Goal: Information Seeking & Learning: Learn about a topic

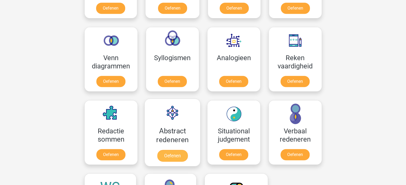
scroll to position [294, 0]
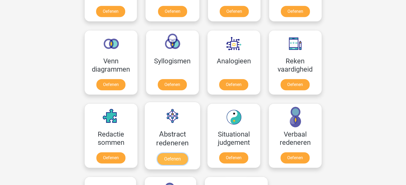
click at [173, 158] on link "Oefenen" at bounding box center [172, 159] width 30 height 12
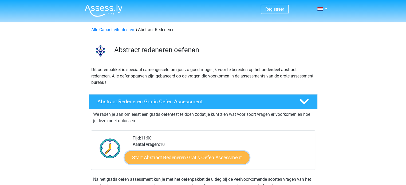
click at [222, 159] on link "Start Abstract Redeneren Gratis Oefen Assessment" at bounding box center [186, 157] width 125 height 13
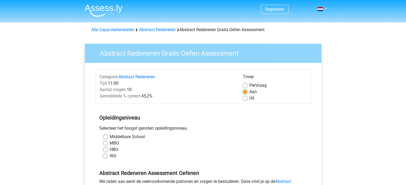
click at [110, 149] on label "HBO" at bounding box center [114, 150] width 9 height 6
click at [107, 149] on input "HBO" at bounding box center [105, 149] width 4 height 5
radio input "true"
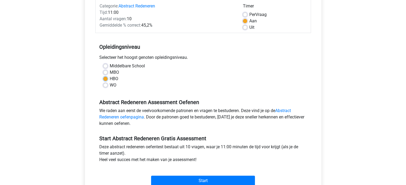
scroll to position [80, 0]
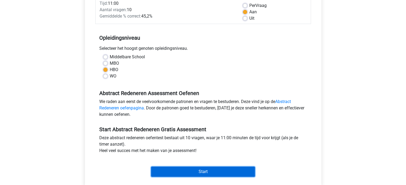
click at [210, 172] on input "Start" at bounding box center [203, 172] width 104 height 10
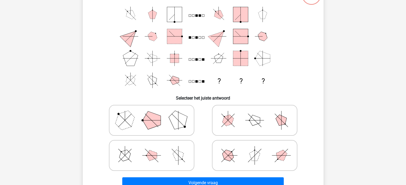
scroll to position [53, 0]
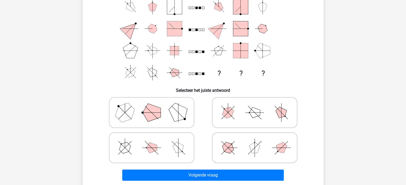
click at [141, 112] on icon at bounding box center [152, 113] width 80 height 27
click at [152, 106] on input "radio" at bounding box center [153, 104] width 3 height 3
radio input "true"
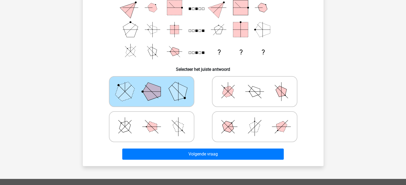
scroll to position [107, 0]
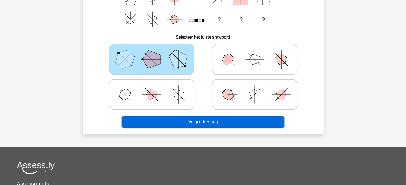
click at [219, 120] on button "Volgende vraag" at bounding box center [202, 122] width 161 height 11
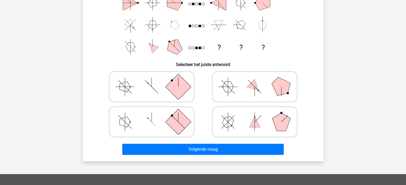
scroll to position [80, 0]
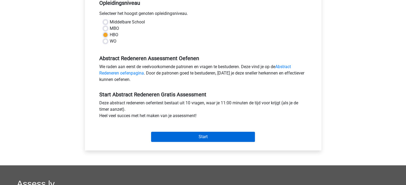
scroll to position [133, 0]
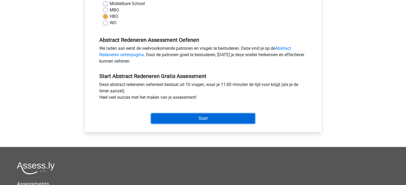
click at [204, 120] on input "Start" at bounding box center [203, 119] width 104 height 10
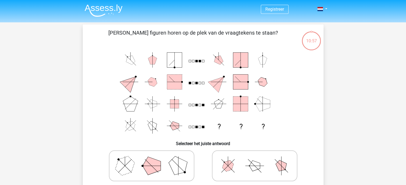
scroll to position [27, 0]
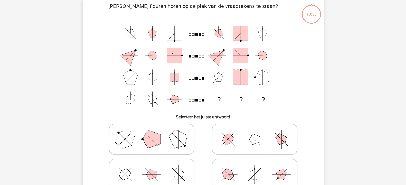
click at [133, 137] on polygon at bounding box center [125, 140] width 26 height 26
click at [152, 133] on input "radio" at bounding box center [153, 130] width 3 height 3
radio input "true"
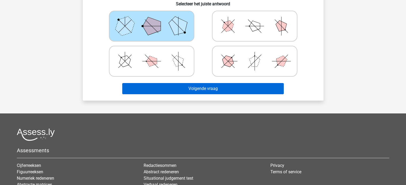
scroll to position [107, 0]
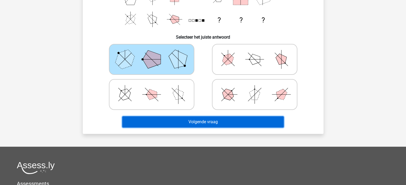
click at [199, 127] on button "Volgende vraag" at bounding box center [202, 122] width 161 height 11
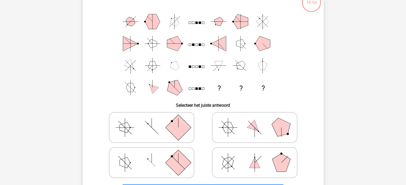
scroll to position [25, 0]
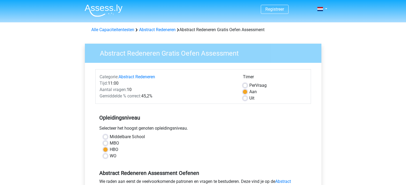
scroll to position [133, 0]
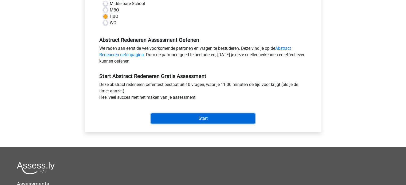
click at [203, 120] on input "Start" at bounding box center [203, 119] width 104 height 10
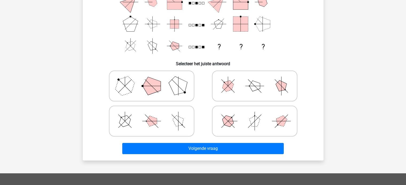
scroll to position [53, 0]
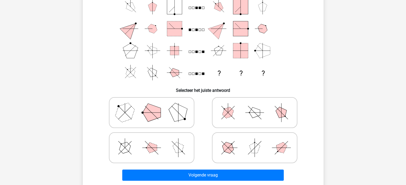
click at [171, 113] on polygon at bounding box center [178, 113] width 26 height 26
click at [155, 106] on input "radio" at bounding box center [153, 104] width 3 height 3
radio input "true"
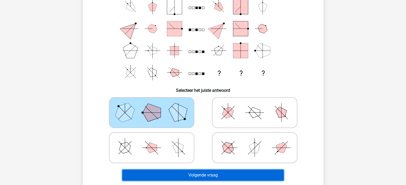
click at [229, 176] on button "Volgende vraag" at bounding box center [202, 175] width 161 height 11
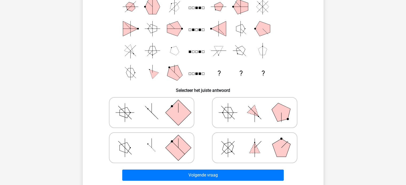
click at [164, 146] on icon at bounding box center [152, 148] width 80 height 27
click at [155, 141] on input "radio" at bounding box center [153, 139] width 3 height 3
radio input "true"
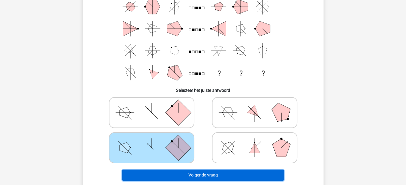
click at [231, 175] on button "Volgende vraag" at bounding box center [202, 175] width 161 height 11
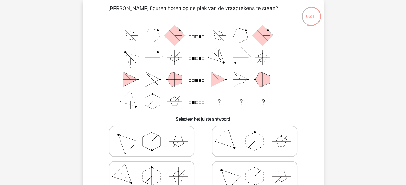
scroll to position [51, 0]
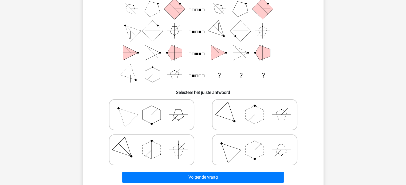
click at [179, 115] on polygon at bounding box center [178, 115] width 11 height 11
click at [155, 108] on input "radio" at bounding box center [153, 106] width 3 height 3
radio input "true"
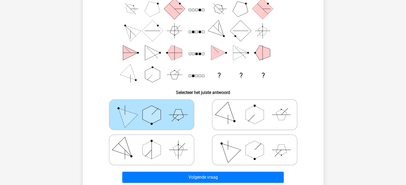
scroll to position [105, 0]
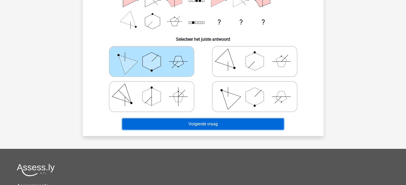
click at [226, 124] on button "Volgende vraag" at bounding box center [202, 124] width 161 height 11
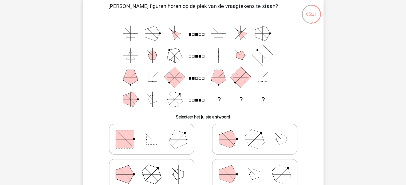
scroll to position [53, 0]
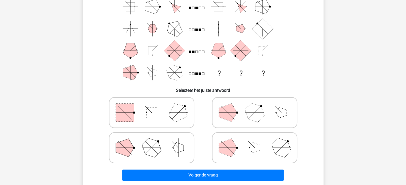
click at [184, 117] on polygon at bounding box center [178, 113] width 26 height 26
click at [155, 106] on input "radio" at bounding box center [153, 104] width 3 height 3
radio input "true"
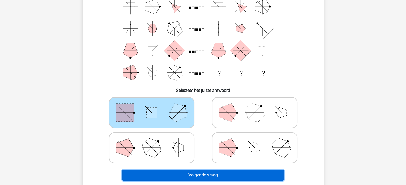
click at [220, 174] on button "Volgende vraag" at bounding box center [202, 175] width 161 height 11
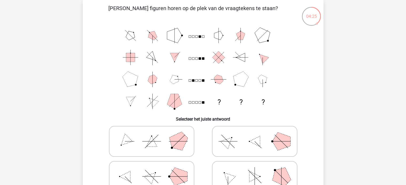
scroll to position [51, 0]
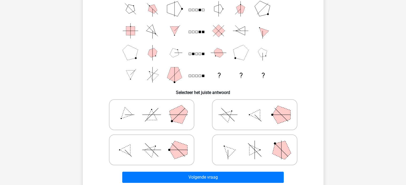
click at [168, 122] on icon at bounding box center [152, 115] width 80 height 27
click at [155, 108] on input "radio" at bounding box center [153, 106] width 3 height 3
radio input "true"
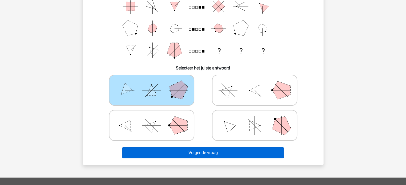
scroll to position [131, 0]
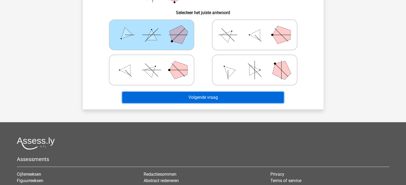
click at [215, 93] on button "Volgende vraag" at bounding box center [202, 97] width 161 height 11
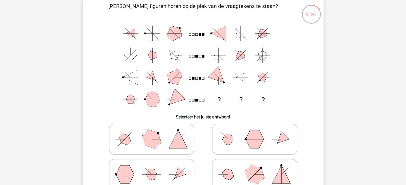
scroll to position [53, 0]
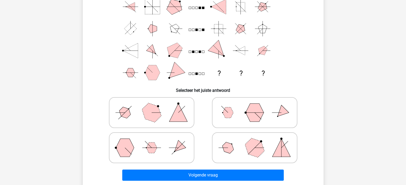
click at [150, 146] on polygon at bounding box center [151, 148] width 11 height 11
click at [152, 141] on input "radio" at bounding box center [153, 139] width 3 height 3
radio input "true"
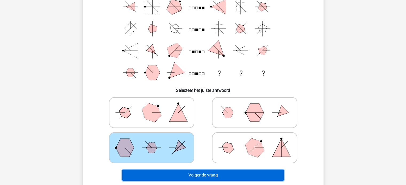
click at [206, 178] on button "Volgende vraag" at bounding box center [202, 175] width 161 height 11
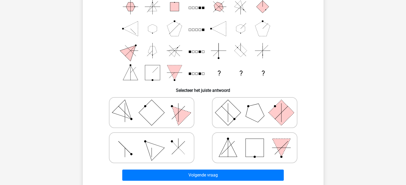
click at [171, 147] on icon at bounding box center [152, 148] width 80 height 27
click at [155, 141] on input "radio" at bounding box center [153, 139] width 3 height 3
radio input "true"
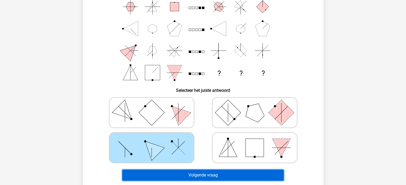
click at [216, 173] on button "Volgende vraag" at bounding box center [202, 175] width 161 height 11
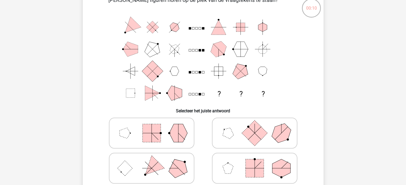
scroll to position [0, 0]
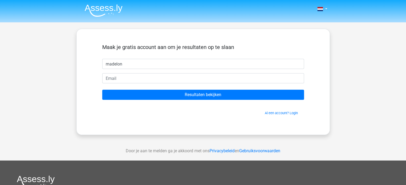
type input "madelon"
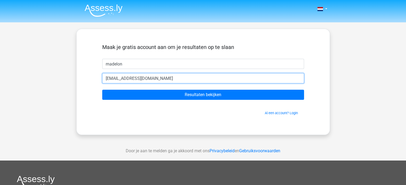
type input "[EMAIL_ADDRESS][DOMAIN_NAME]"
click at [102, 90] on input "Resultaten bekijken" at bounding box center [203, 95] width 202 height 10
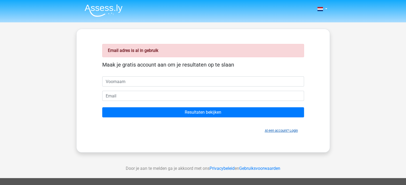
click at [281, 132] on link "Al een account? Login" at bounding box center [281, 131] width 33 height 4
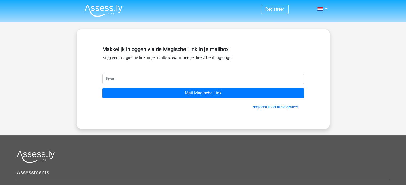
click at [117, 74] on input "email" at bounding box center [203, 79] width 202 height 10
type input "[EMAIL_ADDRESS][DOMAIN_NAME]"
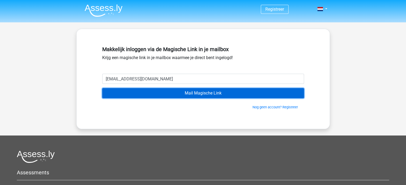
click at [186, 93] on input "Mail Magische Link" at bounding box center [203, 93] width 202 height 10
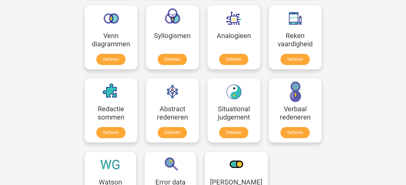
scroll to position [320, 0]
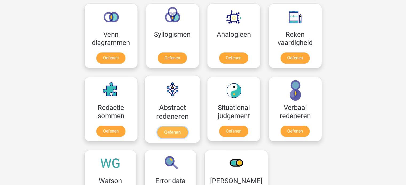
click at [172, 129] on link "Oefenen" at bounding box center [172, 133] width 30 height 12
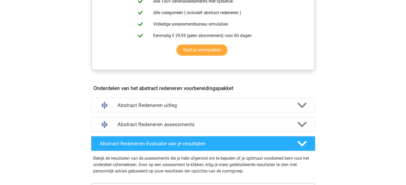
scroll to position [240, 0]
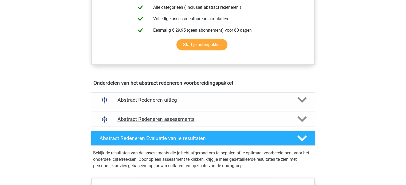
click at [190, 118] on h4 "Abstract Redeneren assessments" at bounding box center [202, 119] width 171 height 6
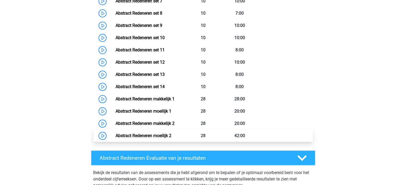
scroll to position [454, 0]
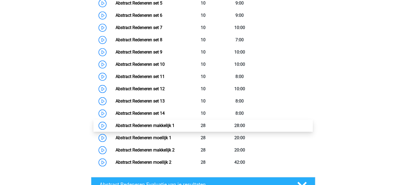
click at [170, 124] on link "Abstract Redeneren makkelijk 1" at bounding box center [145, 125] width 59 height 5
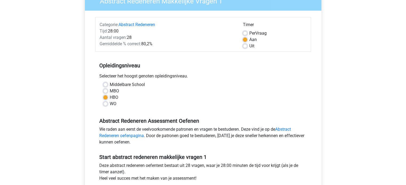
scroll to position [53, 0]
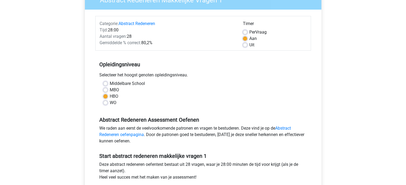
click at [107, 87] on div "MBO" at bounding box center [203, 90] width 200 height 6
click at [110, 89] on label "MBO" at bounding box center [114, 90] width 9 height 6
click at [106, 89] on input "MBO" at bounding box center [105, 89] width 4 height 5
radio input "true"
click at [110, 84] on label "Middelbare School" at bounding box center [127, 84] width 35 height 6
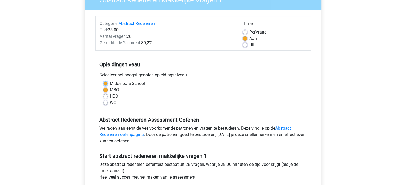
click at [106, 84] on input "Middelbare School" at bounding box center [105, 83] width 4 height 5
radio input "true"
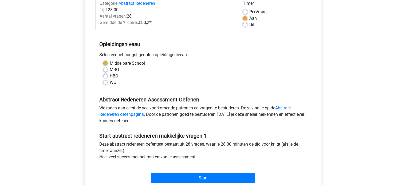
scroll to position [107, 0]
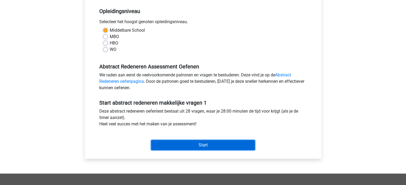
click at [216, 148] on input "Start" at bounding box center [203, 145] width 104 height 10
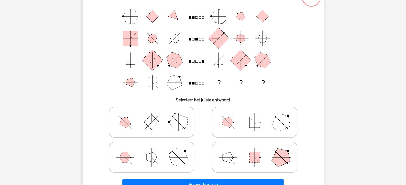
scroll to position [53, 0]
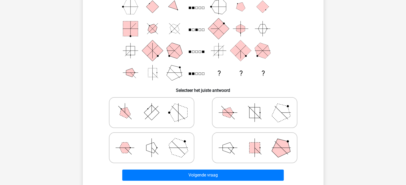
click at [168, 135] on icon at bounding box center [152, 148] width 80 height 27
click at [155, 138] on input "radio" at bounding box center [153, 139] width 3 height 3
radio input "true"
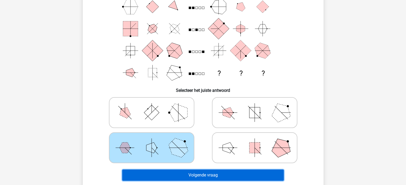
click at [197, 180] on button "Volgende vraag" at bounding box center [202, 175] width 161 height 11
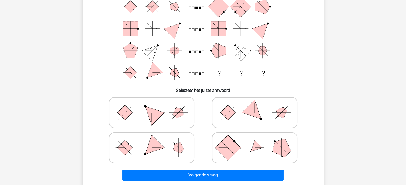
click at [186, 145] on icon at bounding box center [152, 148] width 80 height 27
click at [155, 141] on input "radio" at bounding box center [153, 139] width 3 height 3
radio input "true"
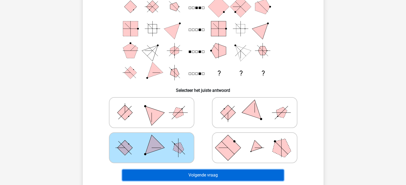
click at [206, 174] on button "Volgende vraag" at bounding box center [202, 175] width 161 height 11
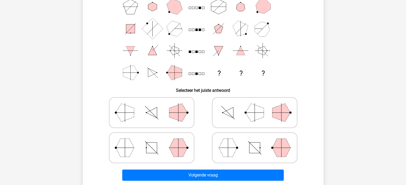
click at [155, 116] on polygon at bounding box center [151, 113] width 11 height 11
click at [155, 106] on input "radio" at bounding box center [153, 104] width 3 height 3
radio input "true"
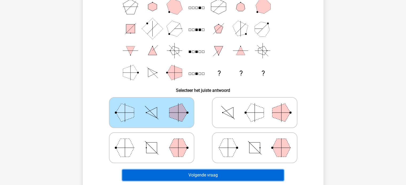
click at [208, 173] on button "Volgende vraag" at bounding box center [202, 175] width 161 height 11
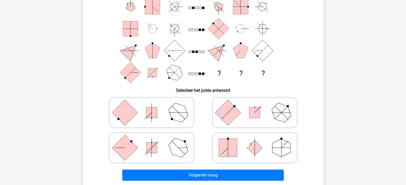
click at [256, 145] on rect at bounding box center [254, 148] width 15 height 15
click at [256, 141] on input "radio" at bounding box center [256, 139] width 3 height 3
radio input "true"
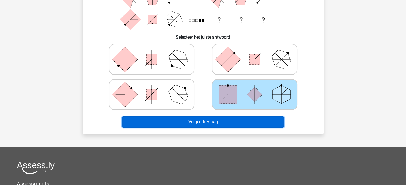
click at [248, 119] on button "Volgende vraag" at bounding box center [202, 122] width 161 height 11
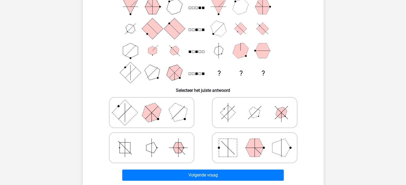
click at [260, 109] on icon at bounding box center [255, 113] width 80 height 27
click at [258, 106] on input "radio" at bounding box center [256, 104] width 3 height 3
radio input "true"
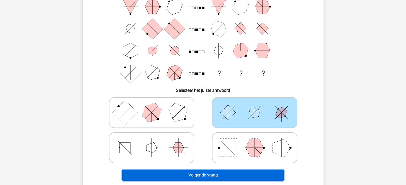
click at [260, 178] on button "Volgende vraag" at bounding box center [202, 175] width 161 height 11
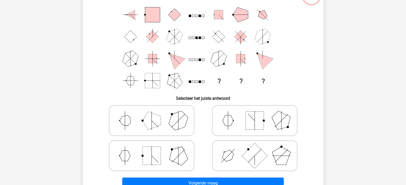
scroll to position [51, 0]
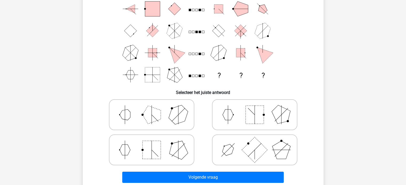
click at [185, 111] on polygon at bounding box center [178, 115] width 26 height 26
click at [155, 108] on input "radio" at bounding box center [153, 106] width 3 height 3
radio input "true"
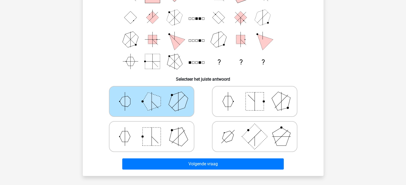
scroll to position [78, 0]
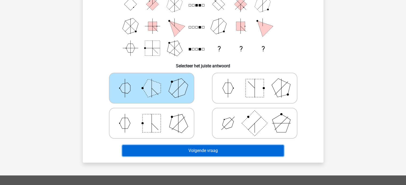
click at [260, 151] on button "Volgende vraag" at bounding box center [202, 150] width 161 height 11
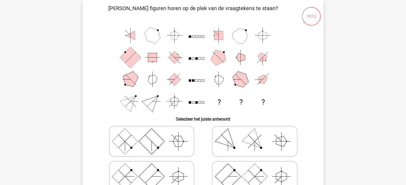
scroll to position [51, 0]
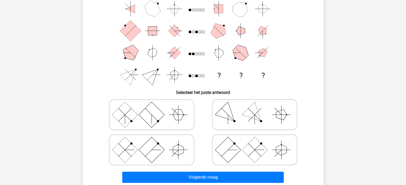
click at [183, 116] on polygon at bounding box center [178, 115] width 11 height 11
click at [155, 108] on input "radio" at bounding box center [153, 106] width 3 height 3
radio input "true"
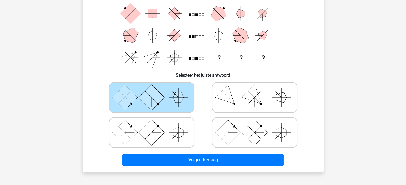
scroll to position [78, 0]
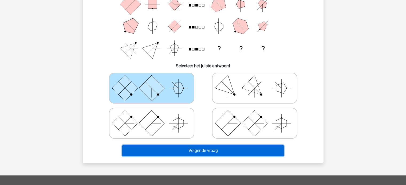
drag, startPoint x: 230, startPoint y: 151, endPoint x: 239, endPoint y: 151, distance: 9.6
click at [239, 151] on button "Volgende vraag" at bounding box center [202, 150] width 161 height 11
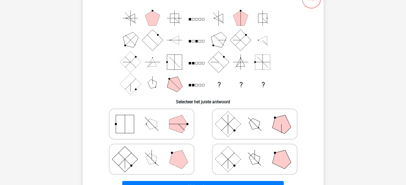
scroll to position [51, 0]
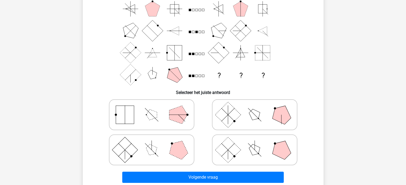
click at [267, 146] on icon at bounding box center [255, 150] width 80 height 27
click at [258, 144] on input "radio" at bounding box center [256, 141] width 3 height 3
radio input "true"
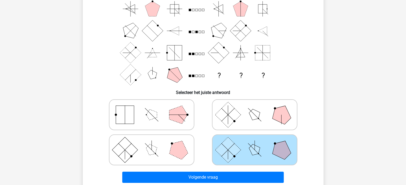
click at [182, 144] on polygon at bounding box center [178, 150] width 26 height 26
click at [155, 144] on input "radio" at bounding box center [153, 141] width 3 height 3
radio input "true"
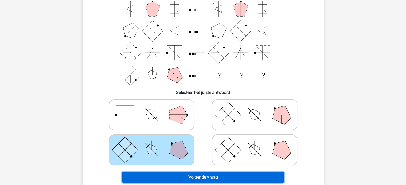
click at [166, 179] on button "Volgende vraag" at bounding box center [202, 177] width 161 height 11
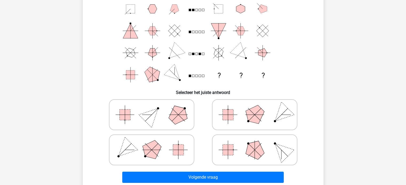
click at [258, 142] on div at bounding box center [254, 150] width 99 height 31
click at [258, 142] on polygon at bounding box center [255, 150] width 26 height 26
click at [258, 142] on input "radio" at bounding box center [256, 141] width 3 height 3
radio input "true"
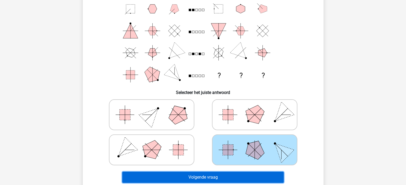
click at [245, 178] on button "Volgende vraag" at bounding box center [202, 177] width 161 height 11
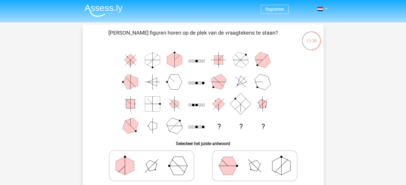
scroll to position [27, 0]
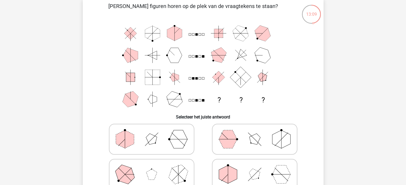
click at [254, 139] on polygon at bounding box center [254, 139] width 15 height 15
click at [255, 133] on input "radio" at bounding box center [256, 130] width 3 height 3
radio input "true"
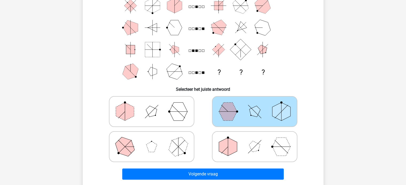
scroll to position [107, 0]
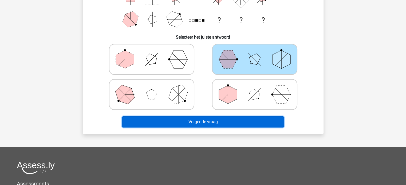
click at [230, 121] on button "Volgende vraag" at bounding box center [202, 122] width 161 height 11
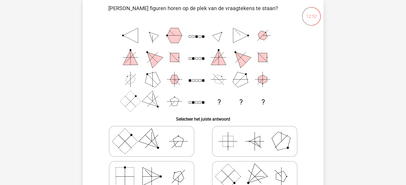
scroll to position [51, 0]
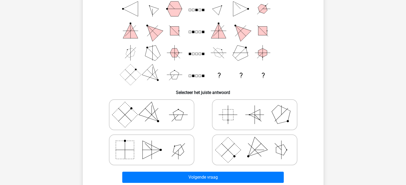
click at [171, 116] on icon at bounding box center [152, 115] width 80 height 27
click at [155, 108] on input "radio" at bounding box center [153, 106] width 3 height 3
radio input "true"
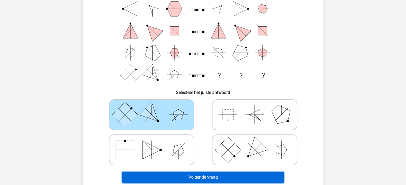
click at [214, 180] on button "Volgende vraag" at bounding box center [202, 177] width 161 height 11
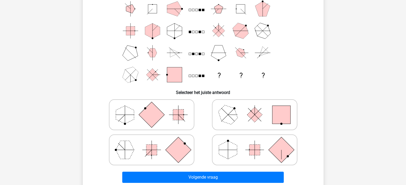
click at [283, 117] on rect at bounding box center [281, 115] width 18 height 18
click at [258, 108] on input "radio" at bounding box center [256, 106] width 3 height 3
radio input "true"
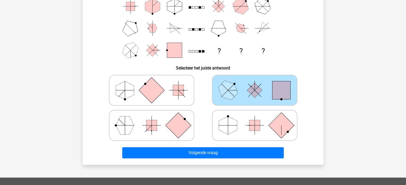
scroll to position [105, 0]
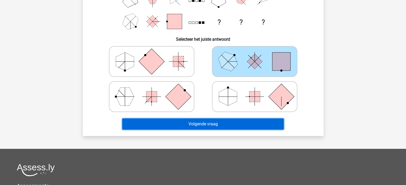
click at [253, 123] on button "Volgende vraag" at bounding box center [202, 124] width 161 height 11
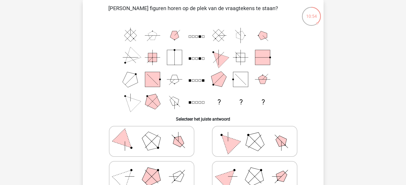
scroll to position [51, 0]
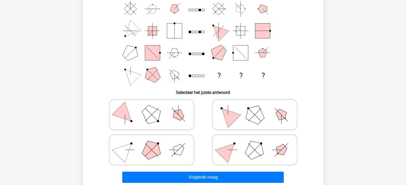
click at [234, 113] on polygon at bounding box center [228, 115] width 26 height 26
click at [255, 108] on input "radio" at bounding box center [256, 106] width 3 height 3
radio input "true"
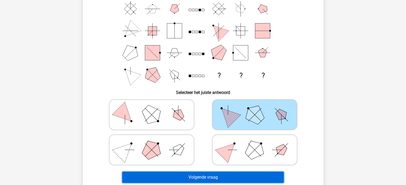
click at [240, 178] on button "Volgende vraag" at bounding box center [202, 177] width 161 height 11
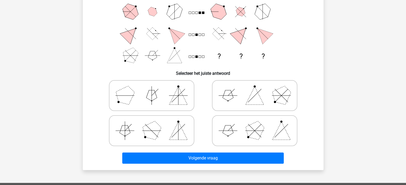
scroll to position [80, 0]
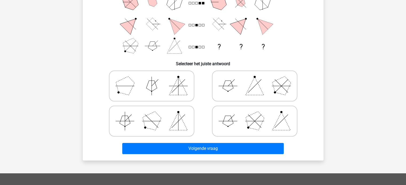
click at [238, 120] on icon at bounding box center [255, 121] width 80 height 27
click at [255, 115] on input "radio" at bounding box center [256, 112] width 3 height 3
radio input "true"
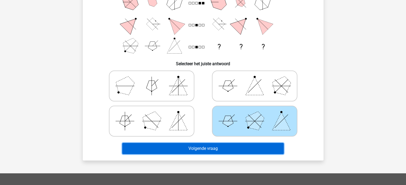
click at [200, 147] on button "Volgende vraag" at bounding box center [202, 148] width 161 height 11
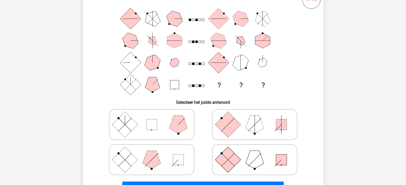
scroll to position [53, 0]
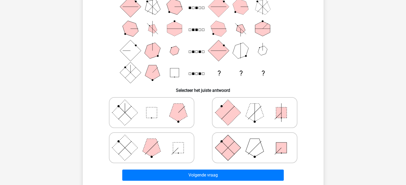
click at [262, 156] on icon at bounding box center [255, 148] width 80 height 27
click at [258, 141] on input "radio" at bounding box center [256, 139] width 3 height 3
radio input "true"
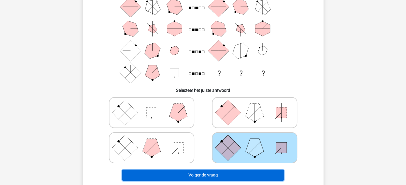
click at [240, 177] on button "Volgende vraag" at bounding box center [202, 175] width 161 height 11
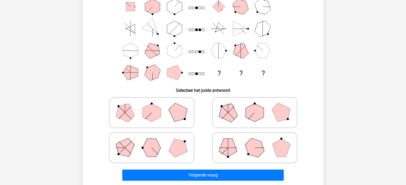
click at [168, 147] on icon at bounding box center [152, 148] width 80 height 27
click at [155, 141] on input "radio" at bounding box center [153, 139] width 3 height 3
radio input "true"
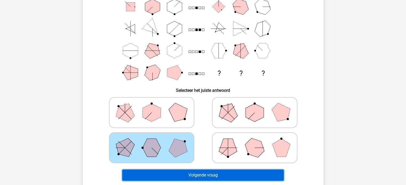
click at [197, 174] on button "Volgende vraag" at bounding box center [202, 175] width 161 height 11
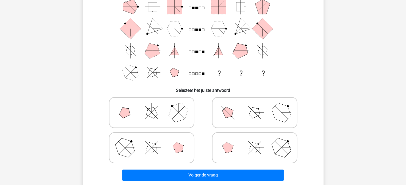
click at [166, 150] on icon at bounding box center [152, 148] width 80 height 27
click at [155, 141] on input "radio" at bounding box center [153, 139] width 3 height 3
radio input "true"
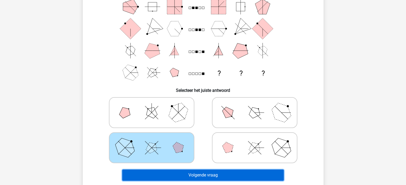
click at [212, 176] on button "Volgende vraag" at bounding box center [202, 175] width 161 height 11
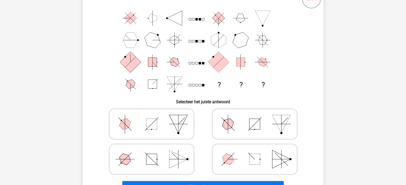
scroll to position [51, 0]
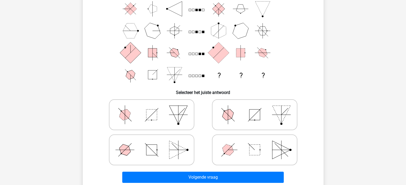
click at [267, 117] on icon at bounding box center [255, 115] width 80 height 27
click at [258, 108] on input "radio" at bounding box center [256, 106] width 3 height 3
radio input "true"
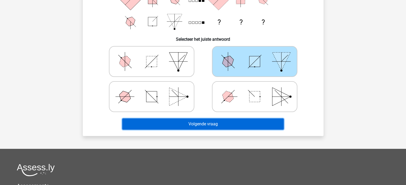
click at [243, 121] on button "Volgende vraag" at bounding box center [202, 124] width 161 height 11
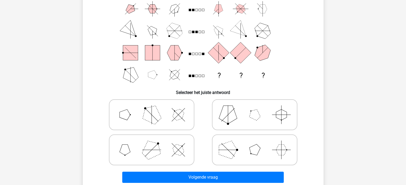
click at [247, 145] on icon at bounding box center [255, 150] width 80 height 27
click at [255, 144] on input "radio" at bounding box center [256, 141] width 3 height 3
radio input "true"
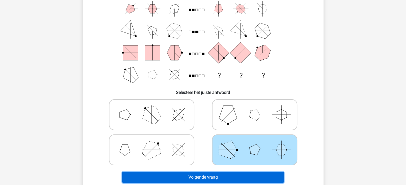
click at [270, 175] on button "Volgende vraag" at bounding box center [202, 177] width 161 height 11
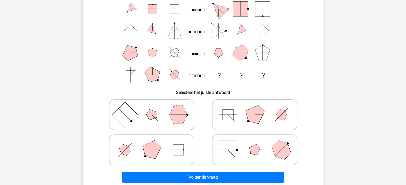
click at [278, 119] on icon at bounding box center [255, 115] width 80 height 27
click at [258, 108] on input "radio" at bounding box center [256, 106] width 3 height 3
radio input "true"
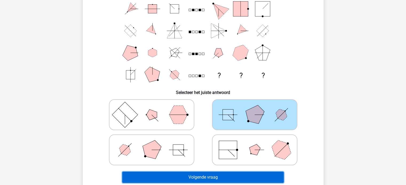
click at [204, 177] on button "Volgende vraag" at bounding box center [202, 177] width 161 height 11
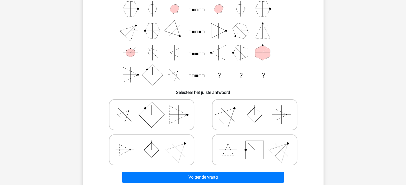
click at [248, 115] on rect at bounding box center [254, 115] width 15 height 15
click at [255, 108] on input "radio" at bounding box center [256, 106] width 3 height 3
radio input "true"
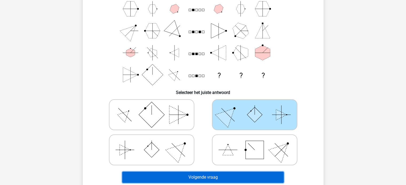
click at [206, 179] on button "Volgende vraag" at bounding box center [202, 177] width 161 height 11
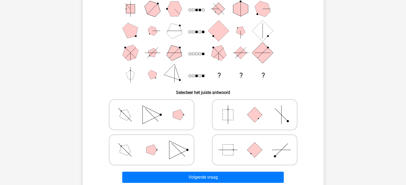
click at [274, 146] on icon at bounding box center [255, 150] width 80 height 27
click at [258, 144] on input "radio" at bounding box center [256, 141] width 3 height 3
radio input "true"
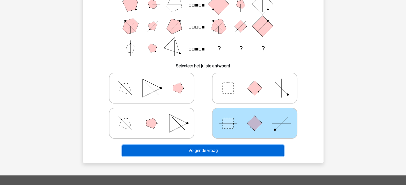
click at [208, 149] on button "Volgende vraag" at bounding box center [202, 150] width 161 height 11
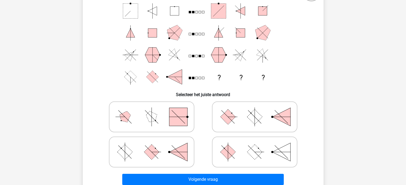
scroll to position [78, 0]
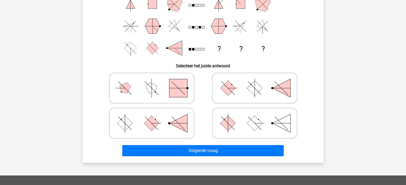
click at [274, 90] on icon at bounding box center [255, 88] width 80 height 27
click at [258, 82] on input "radio" at bounding box center [256, 79] width 3 height 3
radio input "true"
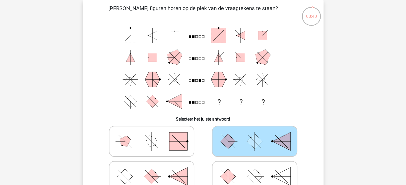
scroll to position [51, 0]
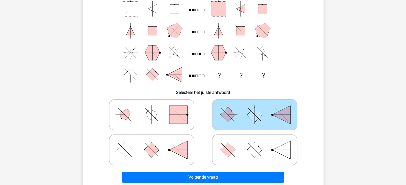
click at [272, 147] on icon at bounding box center [255, 150] width 80 height 27
click at [258, 144] on input "radio" at bounding box center [256, 141] width 3 height 3
radio input "true"
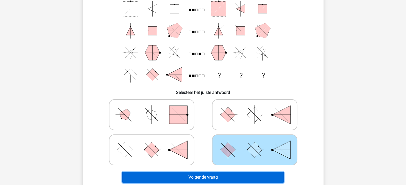
click at [247, 174] on button "Volgende vraag" at bounding box center [202, 177] width 161 height 11
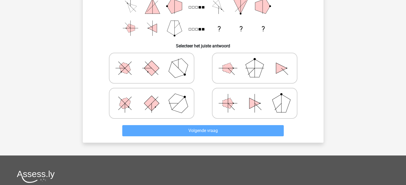
scroll to position [70, 0]
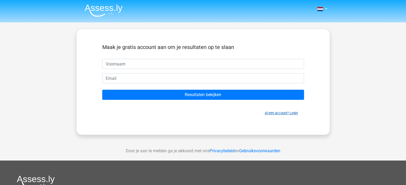
click at [282, 114] on link "Al een account? Login" at bounding box center [281, 113] width 33 height 4
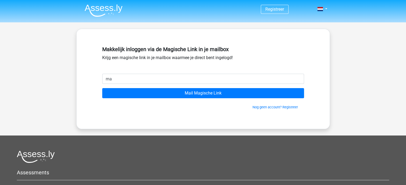
type input "[EMAIL_ADDRESS][DOMAIN_NAME]"
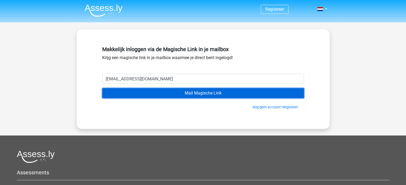
click at [176, 94] on input "Mail Magische Link" at bounding box center [203, 93] width 202 height 10
